Goal: Task Accomplishment & Management: Complete application form

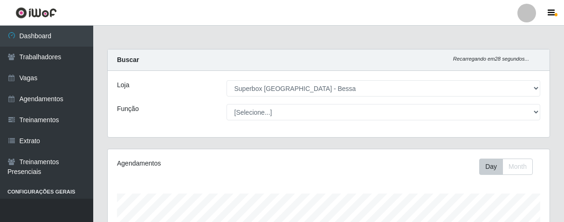
select select "206"
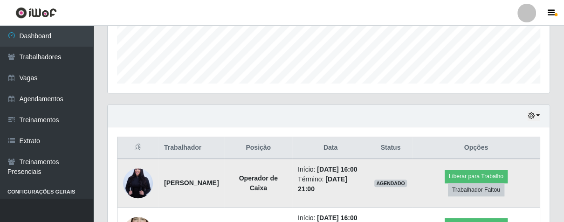
scroll to position [353, 0]
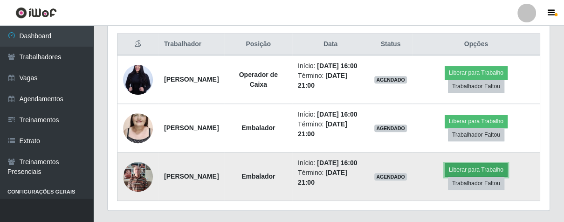
click at [488, 176] on button "Liberar para Trabalho" at bounding box center [476, 169] width 63 height 13
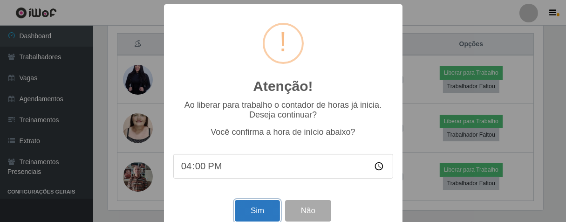
click at [235, 217] on button "Sim" at bounding box center [257, 211] width 45 height 22
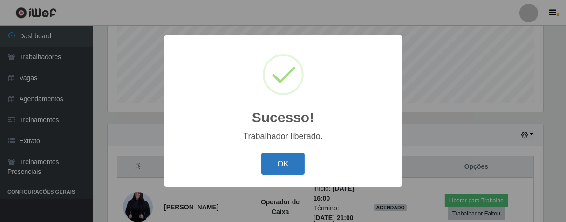
click at [267, 165] on button "OK" at bounding box center [282, 164] width 43 height 22
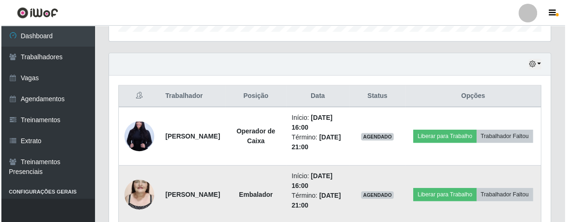
scroll to position [353, 0]
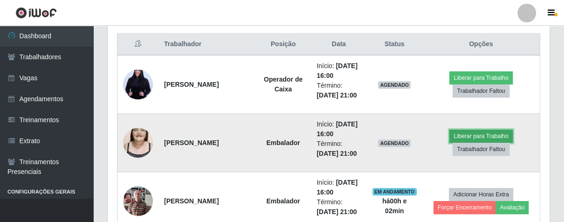
click at [475, 138] on button "Liberar para Trabalho" at bounding box center [480, 136] width 63 height 13
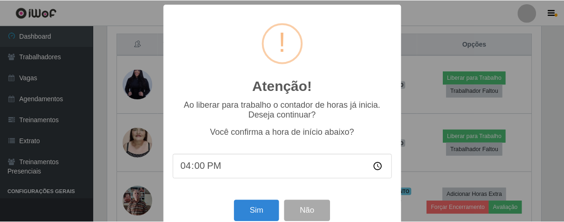
scroll to position [21, 0]
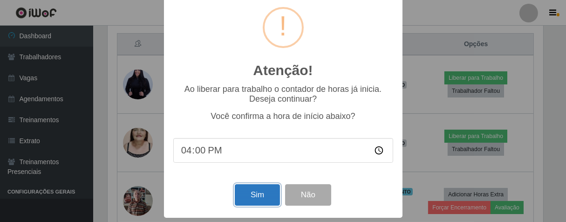
click at [265, 195] on button "Sim" at bounding box center [257, 195] width 45 height 22
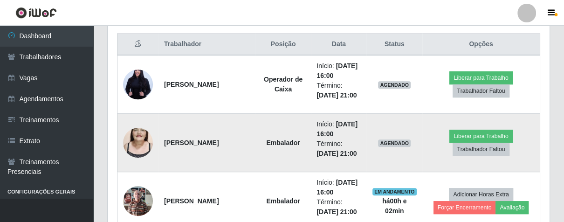
scroll to position [193, 436]
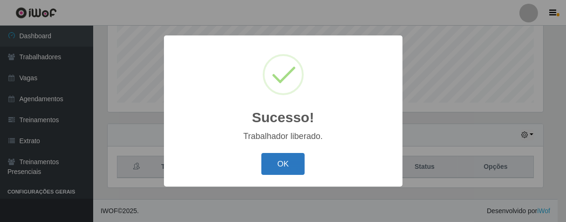
click at [296, 160] on button "OK" at bounding box center [282, 164] width 43 height 22
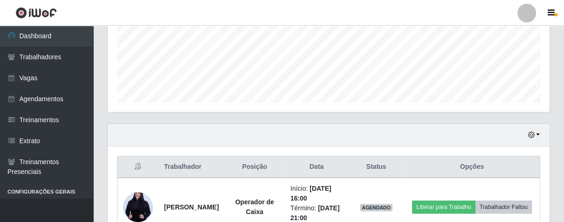
scroll to position [386, 0]
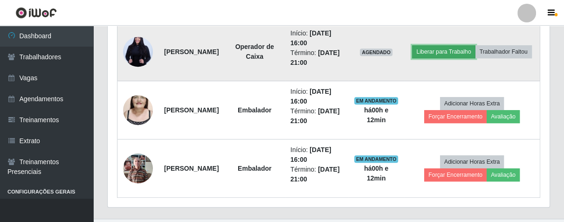
click at [468, 45] on button "Liberar para Trabalho" at bounding box center [443, 51] width 63 height 13
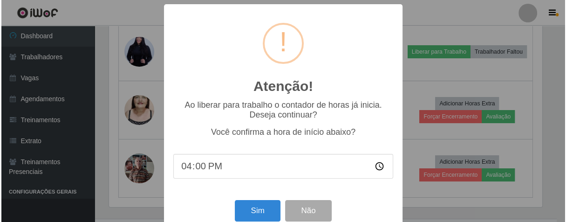
scroll to position [193, 436]
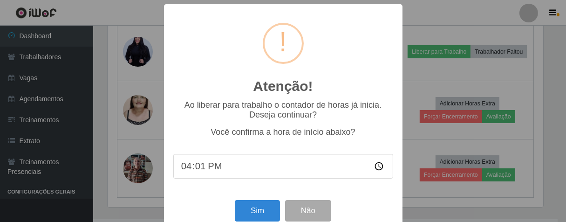
type input "16:12"
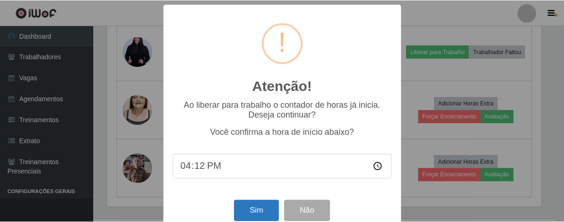
scroll to position [21, 0]
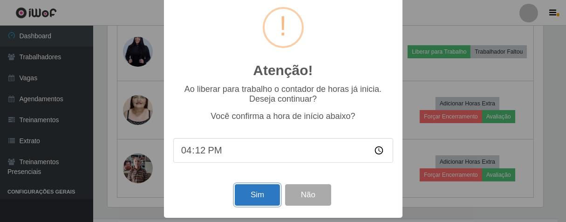
click at [252, 195] on button "Sim" at bounding box center [257, 195] width 45 height 22
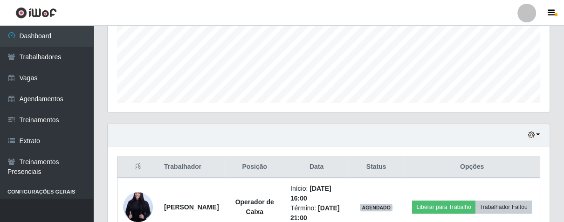
scroll to position [193, 436]
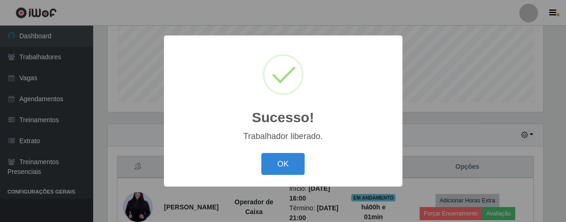
click at [277, 150] on div "Sucesso! × Trabalhador liberado. OK Cancel" at bounding box center [283, 110] width 239 height 151
click at [288, 168] on button "OK" at bounding box center [282, 164] width 43 height 22
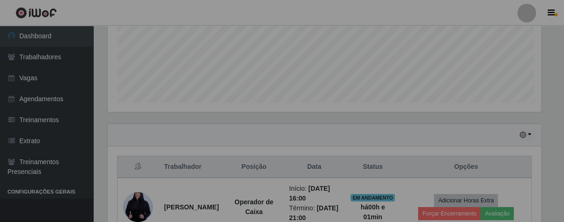
scroll to position [193, 441]
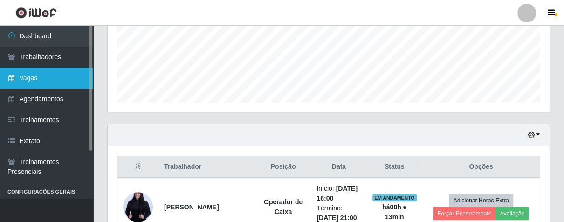
click at [62, 80] on link "Vagas" at bounding box center [46, 78] width 93 height 21
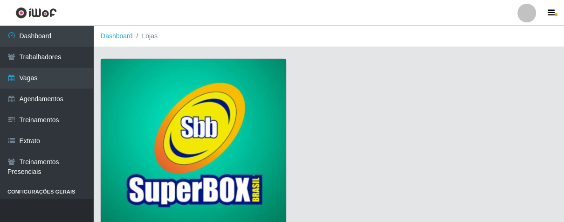
click at [171, 131] on img at bounding box center [193, 143] width 185 height 169
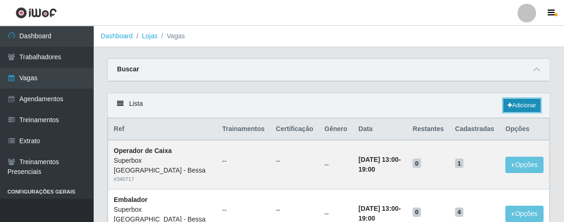
click at [518, 100] on link "Adicionar" at bounding box center [521, 105] width 37 height 13
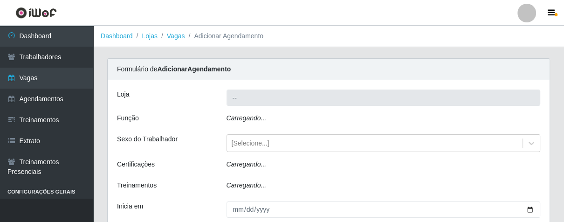
type input "Superbox [GEOGRAPHIC_DATA] - Bessa"
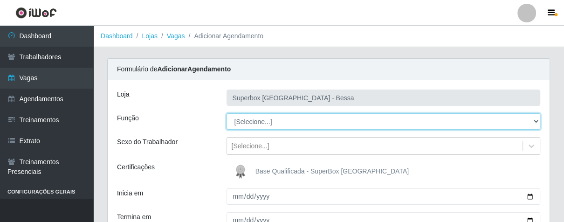
click at [536, 122] on select "[Selecione...] ASG ASG + ASG ++ Embalador Embalador + Embalador ++ Operador de …" at bounding box center [383, 121] width 314 height 16
select select "1"
click at [226, 113] on select "[Selecione...] ASG ASG + ASG ++ Embalador Embalador + Embalador ++ Operador de …" at bounding box center [383, 121] width 314 height 16
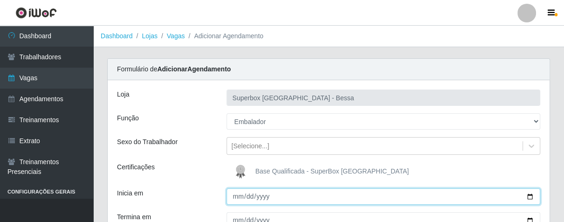
click at [239, 193] on input "Inicia em" at bounding box center [383, 196] width 314 height 16
type input "[DATE]"
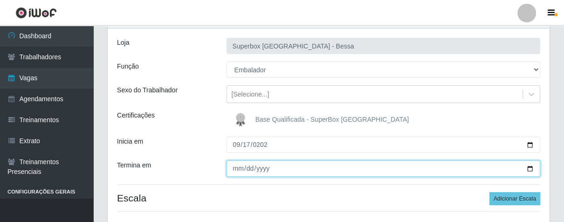
click at [233, 165] on input "Termina em" at bounding box center [383, 168] width 314 height 16
type input "[DATE]"
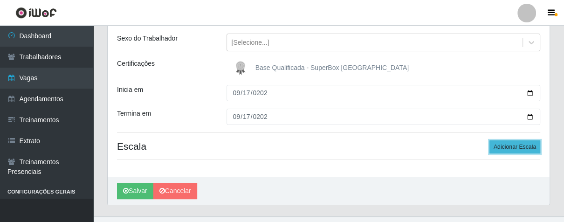
click at [522, 149] on button "Adicionar Escala" at bounding box center [514, 146] width 51 height 13
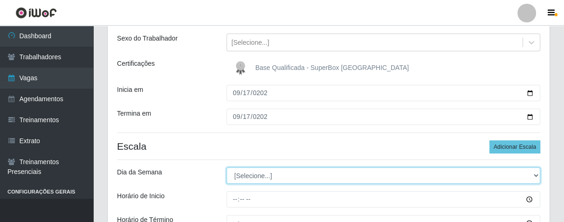
drag, startPoint x: 533, startPoint y: 178, endPoint x: 522, endPoint y: 171, distance: 13.2
click at [533, 178] on select "[Selecione...] Segunda Terça Quarta Quinta Sexta Sábado Domingo" at bounding box center [383, 175] width 314 height 16
select select "3"
click at [226, 167] on select "[Selecione...] Segunda Terça Quarta Quinta Sexta Sábado Domingo" at bounding box center [383, 175] width 314 height 16
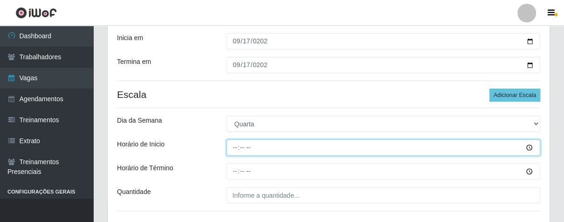
click at [232, 147] on input "Horário de Inicio" at bounding box center [383, 147] width 314 height 16
type input "08:00"
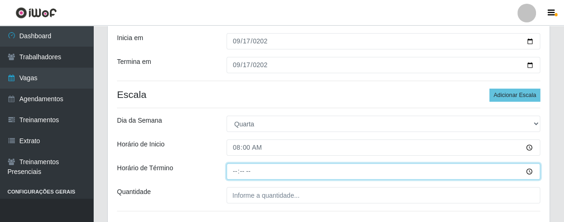
click at [239, 172] on input "Horário de Término" at bounding box center [383, 171] width 314 height 16
type input "14:00"
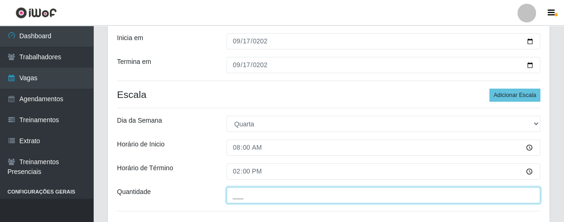
click at [253, 196] on input "___" at bounding box center [383, 195] width 314 height 16
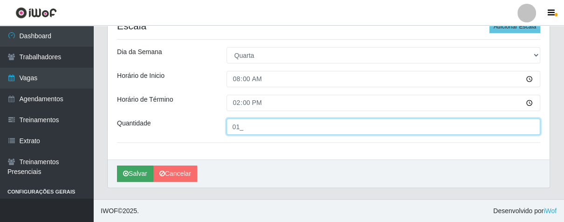
type input "01_"
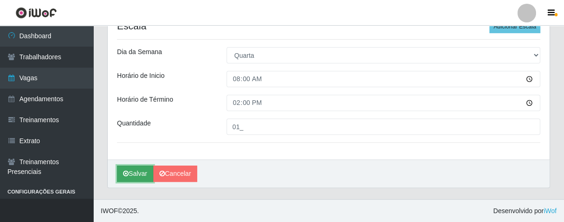
click at [141, 173] on button "Salvar" at bounding box center [135, 173] width 36 height 16
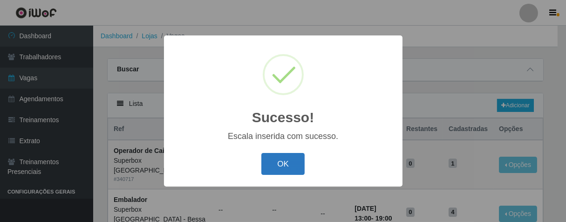
click at [286, 163] on button "OK" at bounding box center [282, 164] width 43 height 22
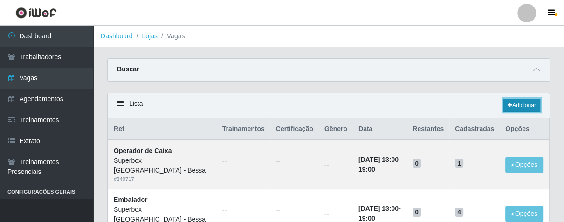
click at [517, 109] on link "Adicionar" at bounding box center [521, 105] width 37 height 13
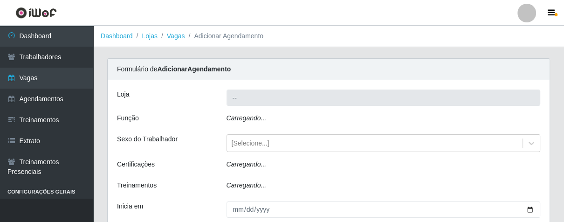
type input "Superbox [GEOGRAPHIC_DATA] - Bessa"
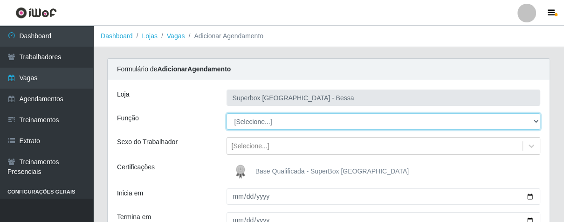
click at [525, 123] on select "[Selecione...] ASG ASG + ASG ++ Embalador Embalador + Embalador ++ Operador de …" at bounding box center [383, 121] width 314 height 16
select select "1"
click at [226, 113] on select "[Selecione...] ASG ASG + ASG ++ Embalador Embalador + Embalador ++ Operador de …" at bounding box center [383, 121] width 314 height 16
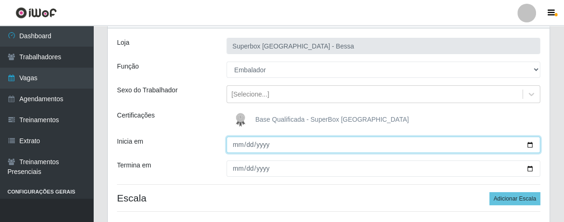
click at [235, 144] on input "Inicia em" at bounding box center [383, 145] width 314 height 16
type input "[DATE]"
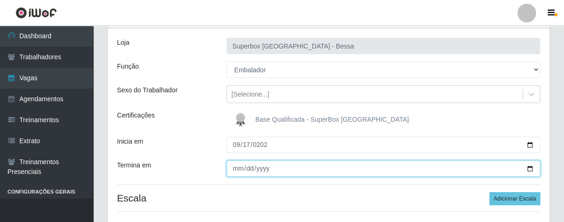
click at [234, 172] on input "Termina em" at bounding box center [383, 168] width 314 height 16
type input "[DATE]"
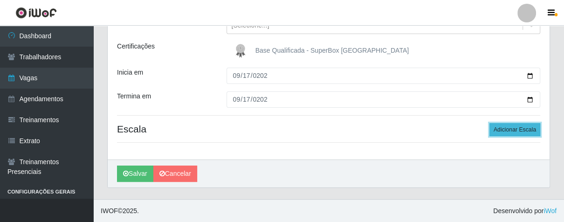
click at [518, 130] on button "Adicionar Escala" at bounding box center [514, 129] width 51 height 13
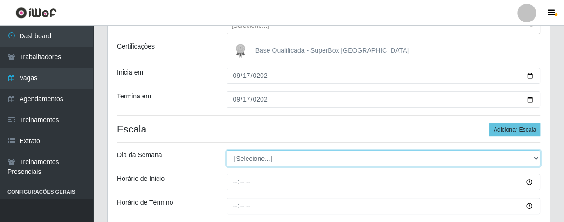
drag, startPoint x: 534, startPoint y: 157, endPoint x: 520, endPoint y: 156, distance: 13.5
click at [533, 157] on select "[Selecione...] Segunda Terça Quarta Quinta Sexta Sábado Domingo" at bounding box center [383, 158] width 314 height 16
select select "3"
click at [226, 150] on select "[Selecione...] Segunda Terça Quarta Quinta Sexta Sábado Domingo" at bounding box center [383, 158] width 314 height 16
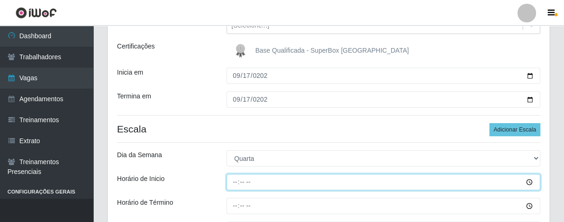
click at [236, 180] on input "Horário de Inicio" at bounding box center [383, 182] width 314 height 16
type input "07:00"
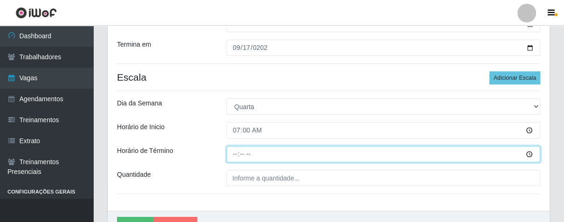
drag, startPoint x: 233, startPoint y: 156, endPoint x: 290, endPoint y: 163, distance: 57.3
click at [237, 156] on input "Horário de Término" at bounding box center [383, 154] width 314 height 16
type input "13:00"
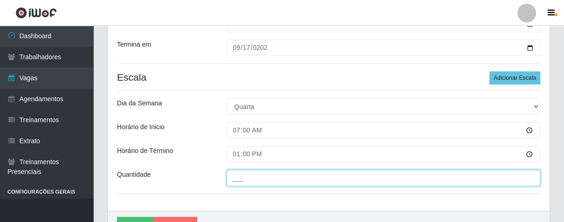
click at [279, 181] on input "___" at bounding box center [383, 178] width 314 height 16
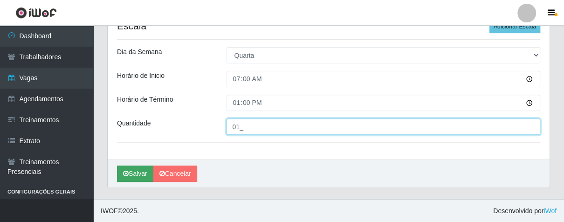
type input "01_"
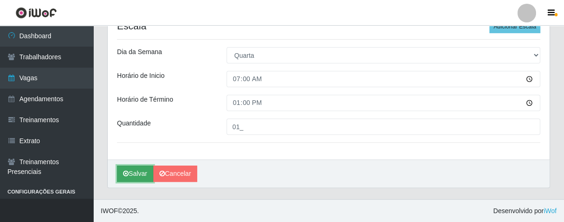
click at [142, 174] on button "Salvar" at bounding box center [135, 173] width 36 height 16
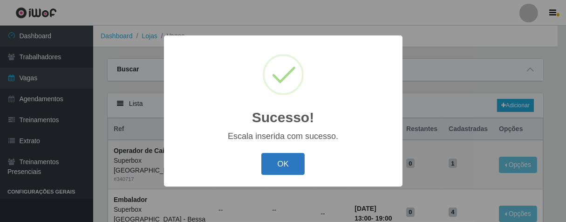
click at [289, 166] on button "OK" at bounding box center [282, 164] width 43 height 22
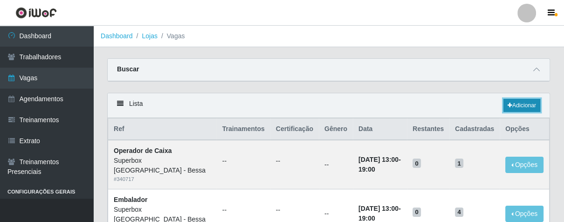
click at [528, 102] on link "Adicionar" at bounding box center [521, 105] width 37 height 13
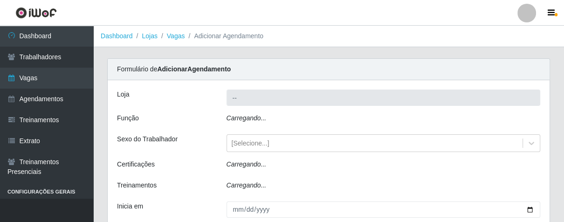
type input "Superbox [GEOGRAPHIC_DATA] - Bessa"
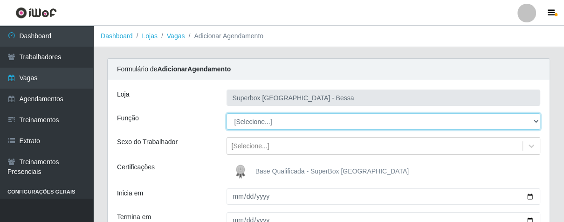
click at [534, 121] on select "[Selecione...] ASG ASG + ASG ++ Embalador Embalador + Embalador ++ Operador de …" at bounding box center [383, 121] width 314 height 16
select select "1"
click at [226, 113] on select "[Selecione...] ASG ASG + ASG ++ Embalador Embalador + Embalador ++ Operador de …" at bounding box center [383, 121] width 314 height 16
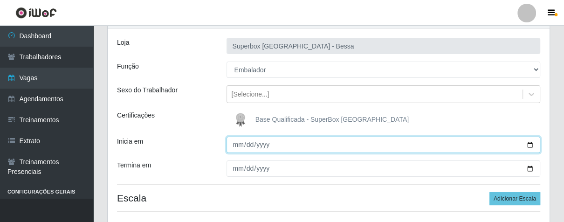
click at [235, 142] on input "Inicia em" at bounding box center [383, 145] width 314 height 16
type input "[DATE]"
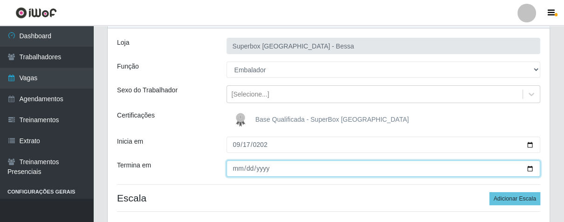
click at [236, 169] on input "Termina em" at bounding box center [383, 168] width 314 height 16
type input "[DATE]"
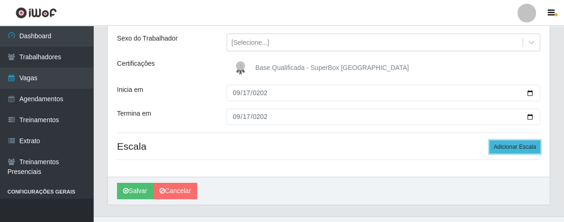
click at [519, 144] on button "Adicionar Escala" at bounding box center [514, 146] width 51 height 13
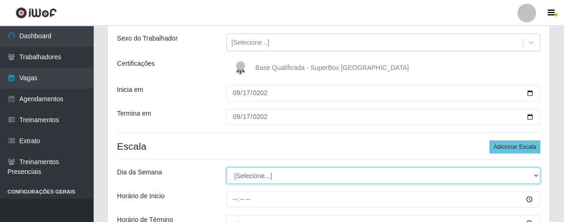
click at [535, 176] on select "[Selecione...] Segunda Terça Quarta Quinta Sexta Sábado Domingo" at bounding box center [383, 175] width 314 height 16
select select "3"
click at [226, 167] on select "[Selecione...] Segunda Terça Quarta Quinta Sexta Sábado Domingo" at bounding box center [383, 175] width 314 height 16
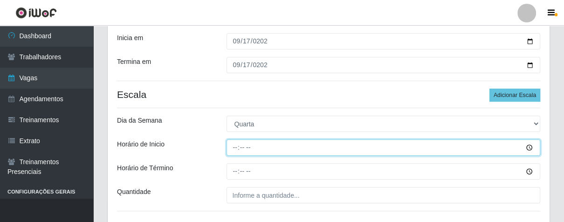
click at [234, 144] on input "Horário de Inicio" at bounding box center [383, 147] width 314 height 16
type input "16:00"
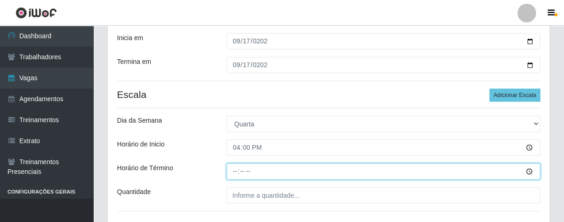
click at [228, 170] on input "Horário de Término" at bounding box center [383, 171] width 314 height 16
type input "21:00"
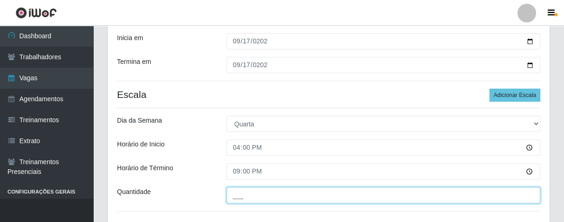
click at [261, 199] on input "___" at bounding box center [383, 195] width 314 height 16
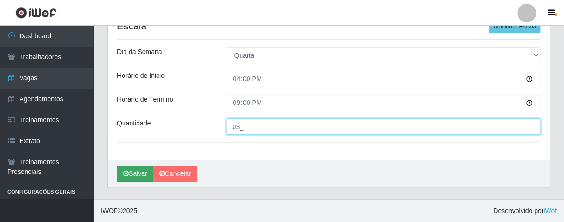
type input "03_"
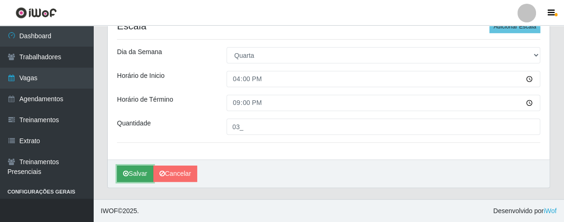
click at [127, 175] on icon "submit" at bounding box center [126, 173] width 6 height 7
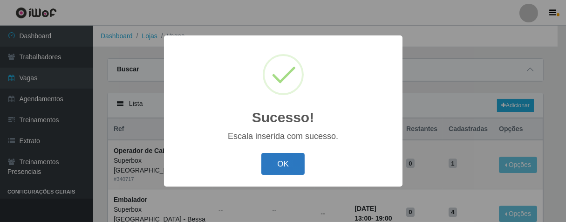
click at [271, 167] on button "OK" at bounding box center [282, 164] width 43 height 22
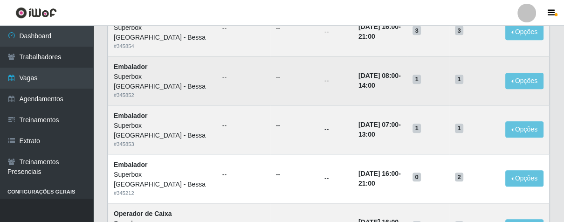
scroll to position [518, 0]
